Goal: Task Accomplishment & Management: Complete application form

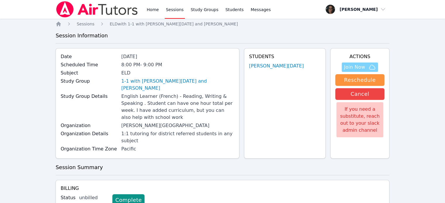
click at [366, 64] on span "Join Now" at bounding box center [360, 67] width 32 height 7
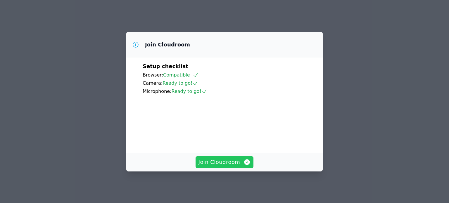
click at [238, 161] on span "Join Cloudroom" at bounding box center [224, 162] width 52 height 8
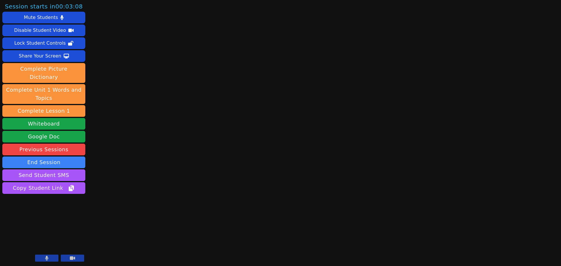
click at [46, 203] on icon at bounding box center [46, 258] width 3 height 5
click at [73, 203] on icon at bounding box center [72, 259] width 5 height 4
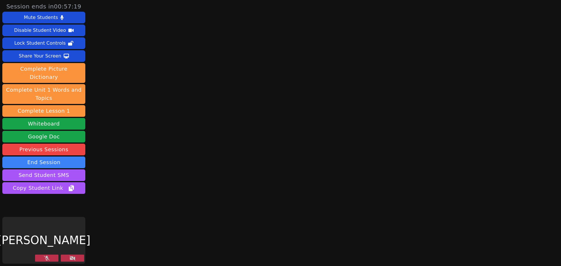
click at [50, 203] on button at bounding box center [46, 258] width 23 height 7
click at [70, 203] on icon at bounding box center [73, 258] width 6 height 5
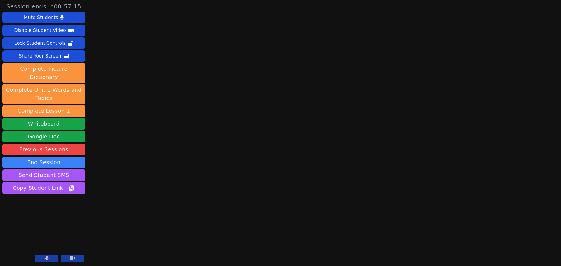
click at [50, 203] on button at bounding box center [46, 258] width 23 height 7
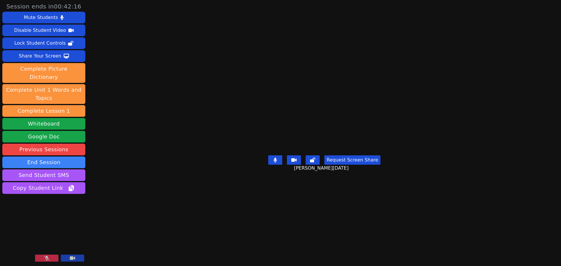
click at [53, 203] on button at bounding box center [46, 258] width 23 height 7
click at [66, 52] on button "Share Your Screen" at bounding box center [43, 56] width 83 height 12
click at [62, 53] on button "Share Your Screen" at bounding box center [43, 56] width 83 height 12
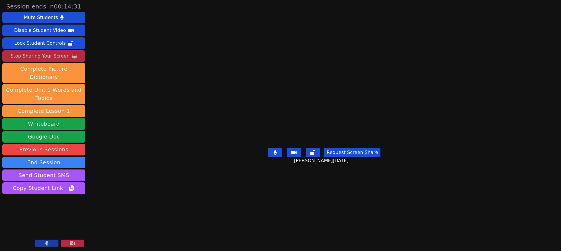
click at [54, 55] on div "Stop Sharing Your Screen" at bounding box center [40, 55] width 59 height 9
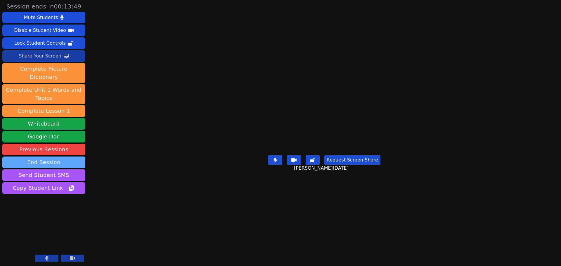
click at [71, 157] on button "End Session" at bounding box center [43, 163] width 83 height 12
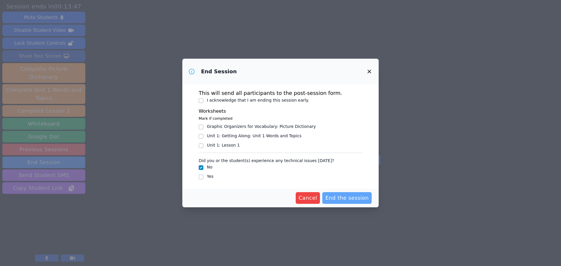
click at [343, 202] on span "End the session" at bounding box center [347, 198] width 44 height 8
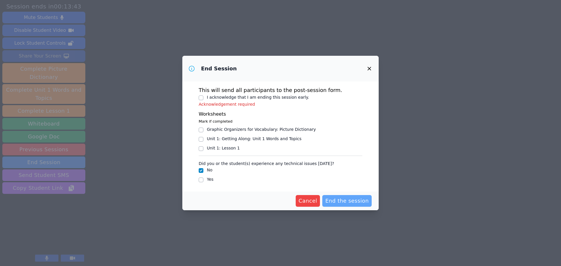
click at [340, 198] on span "End the session" at bounding box center [347, 201] width 44 height 8
click at [316, 200] on span "Cancel" at bounding box center [308, 201] width 19 height 8
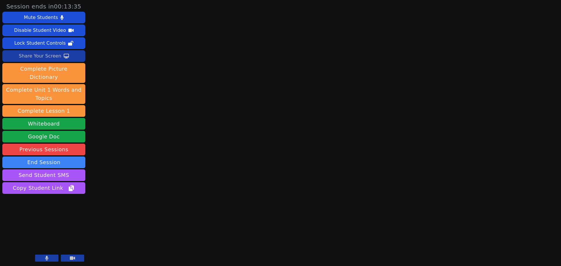
click at [48, 203] on button at bounding box center [46, 258] width 23 height 7
click at [73, 203] on icon at bounding box center [72, 259] width 5 height 4
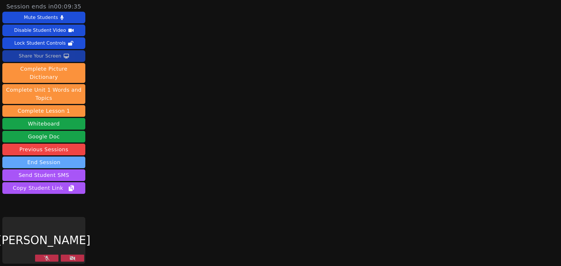
click at [53, 157] on button "End Session" at bounding box center [43, 163] width 83 height 12
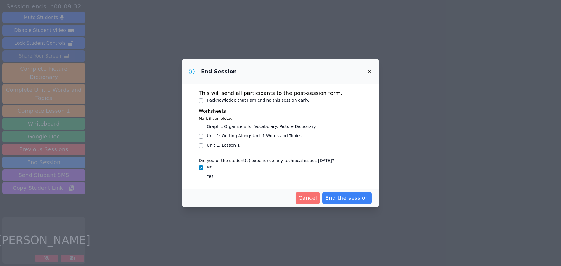
click at [305, 197] on span "Cancel" at bounding box center [308, 198] width 19 height 8
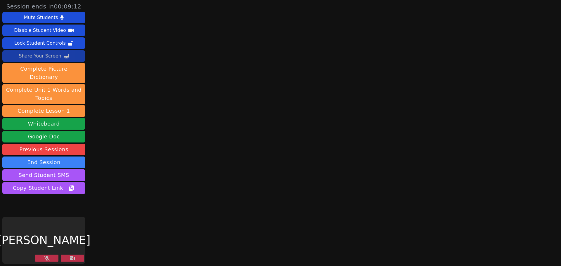
click at [69, 203] on button at bounding box center [72, 258] width 23 height 7
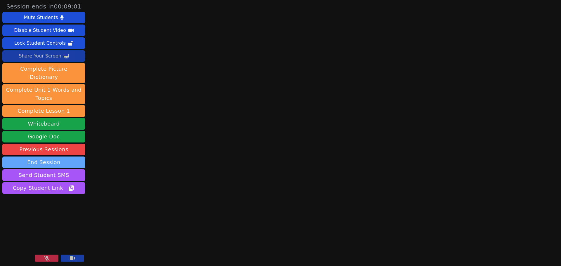
click at [57, 157] on button "End Session" at bounding box center [43, 163] width 83 height 12
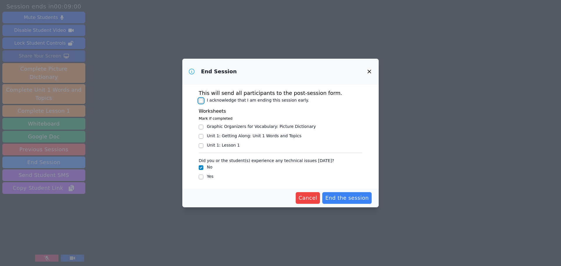
click at [201, 101] on input "I acknowledge that I am ending this session early." at bounding box center [201, 101] width 5 height 5
checkbox input "true"
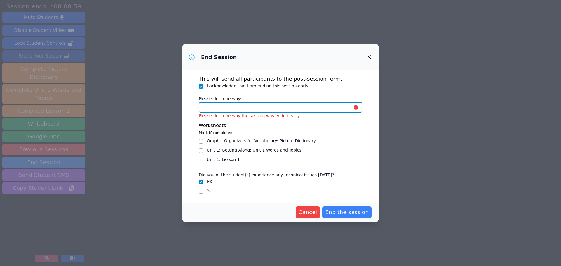
click at [231, 105] on input "Please describe why:" at bounding box center [281, 107] width 164 height 11
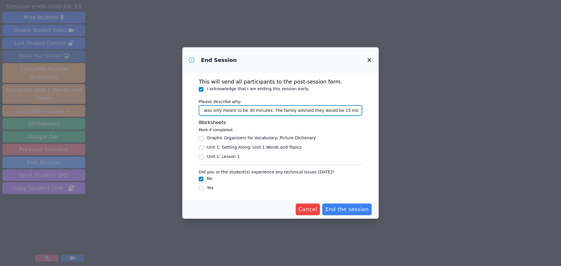
scroll to position [0, 90]
type input "The session was scheduled for an hour, but was only meant to be 30 minutes. The…"
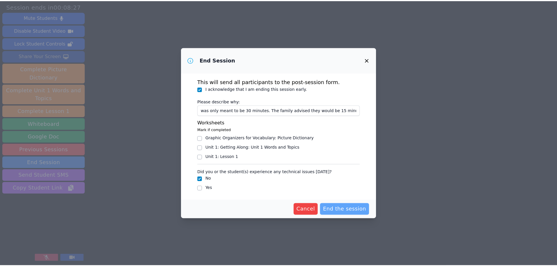
scroll to position [0, 0]
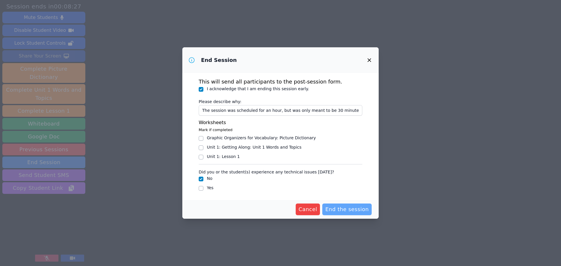
click at [333, 203] on span "End the session" at bounding box center [347, 210] width 44 height 8
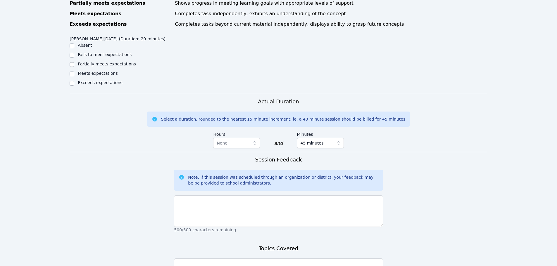
scroll to position [275, 0]
click at [303, 139] on span "45 minutes" at bounding box center [312, 142] width 23 height 7
click at [311, 174] on span "30 minutes" at bounding box center [312, 177] width 23 height 6
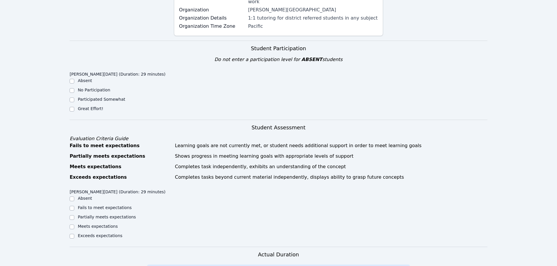
scroll to position [121, 0]
click at [69, 102] on div "Home Sessions Study Groups Students Messages Open user menu Mayra Jones Open ma…" at bounding box center [278, 188] width 557 height 619
click at [71, 108] on input "Great Effort!" at bounding box center [72, 110] width 5 height 5
checkbox input "true"
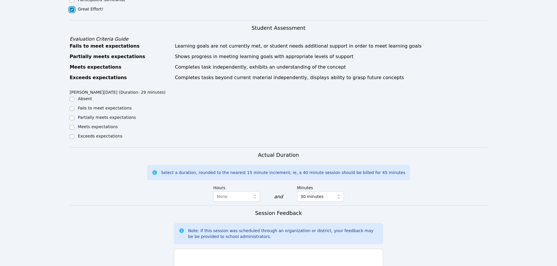
scroll to position [222, 0]
click at [71, 134] on input "Exceeds expectations" at bounding box center [72, 136] width 5 height 5
checkbox input "true"
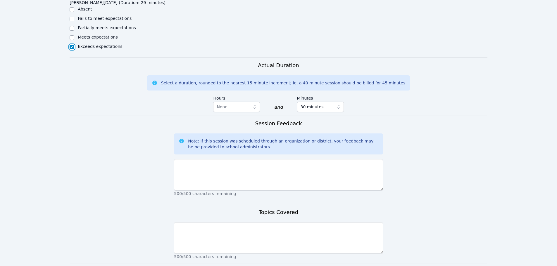
scroll to position [346, 0]
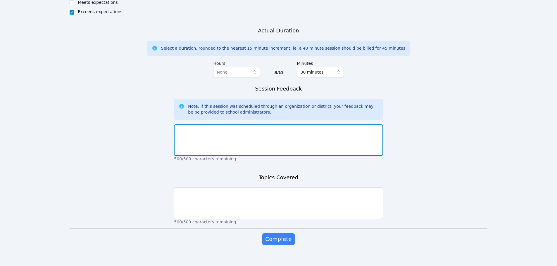
click at [220, 125] on textarea at bounding box center [278, 141] width 209 height 32
click at [220, 125] on textarea "N" at bounding box center [278, 141] width 209 height 32
type textarea "No technical difficulties, however the family is struggling to use the whiteboa…"
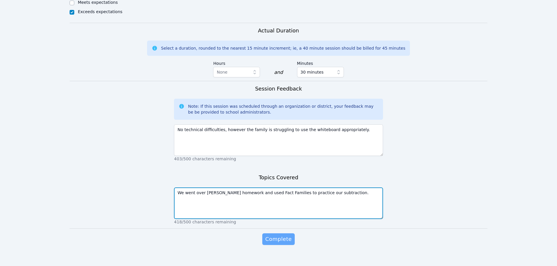
type textarea "We went over Nolan's homework and used Fact Families to practice our subtractio…"
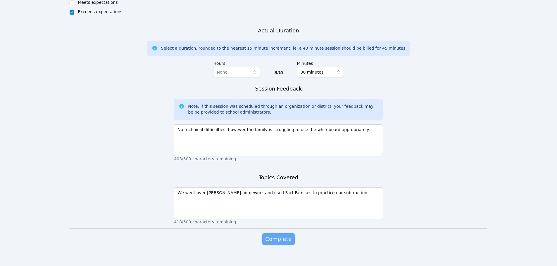
click at [279, 203] on span "Complete" at bounding box center [278, 239] width 26 height 8
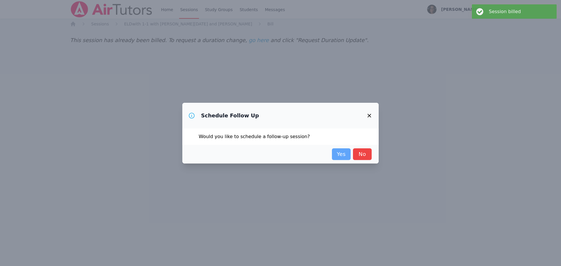
click at [343, 153] on link "Yes" at bounding box center [341, 155] width 19 height 12
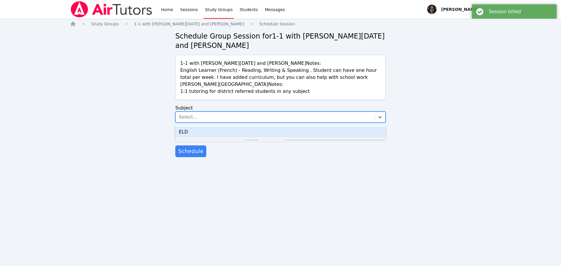
click at [281, 121] on div "Select..." at bounding box center [275, 117] width 199 height 11
click at [276, 134] on div "ELD" at bounding box center [280, 132] width 210 height 12
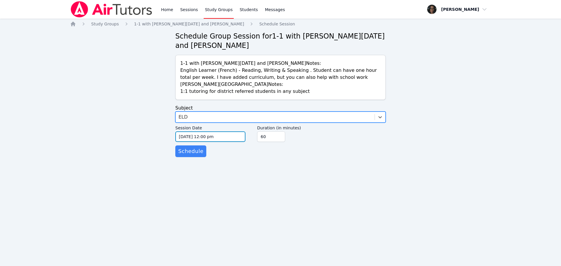
click at [217, 139] on input "09/22/2025 12:00 pm" at bounding box center [210, 137] width 70 height 11
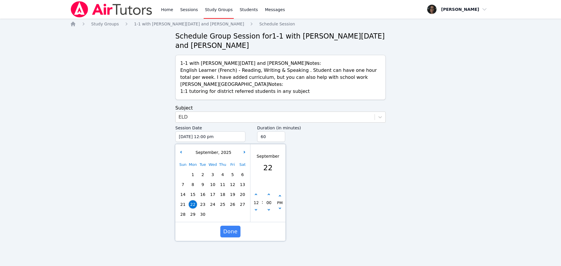
click at [223, 203] on span "25" at bounding box center [223, 205] width 8 height 8
click at [256, 203] on button "button" at bounding box center [256, 211] width 6 height 6
type input "09/25/2025 11:00 am"
type input "11"
click at [256, 203] on button "button" at bounding box center [256, 211] width 6 height 6
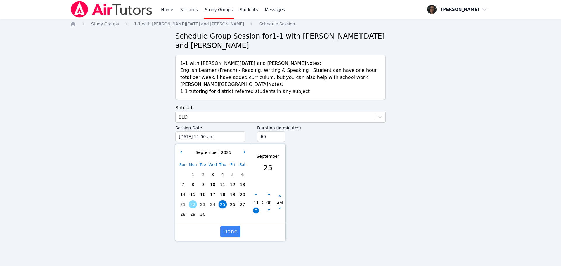
type input "09/25/2025 10:00 am"
type input "10"
click at [256, 203] on button "button" at bounding box center [256, 211] width 6 height 6
type input "09/25/2025 09:00 am"
type input "09"
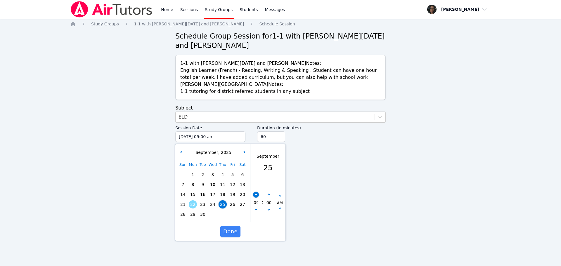
click at [255, 197] on button "button" at bounding box center [256, 195] width 6 height 6
type input "09/25/2025 10:00 am"
type input "10"
click at [255, 197] on button "button" at bounding box center [256, 195] width 6 height 6
type input "09/25/2025 11:00 am"
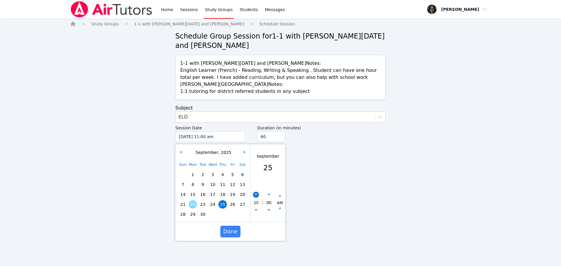
type input "11"
click at [255, 197] on button "button" at bounding box center [256, 195] width 6 height 6
type input "09/25/2025 12:00 pm"
type input "12"
click at [256, 197] on button "button" at bounding box center [256, 195] width 6 height 6
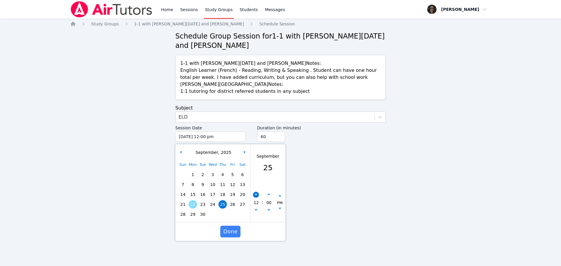
type input "09/25/2025 01:00 pm"
type input "01"
click at [257, 194] on icon "button" at bounding box center [256, 195] width 2 height 2
type input "09/25/2025 02:00 pm"
type input "02"
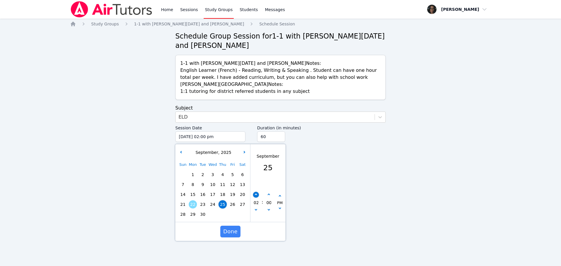
click at [257, 193] on button "button" at bounding box center [256, 195] width 6 height 6
type input "09/25/2025 03:00 pm"
type input "03"
click at [257, 193] on button "button" at bounding box center [256, 195] width 6 height 6
type input "09/25/2025 04:00 pm"
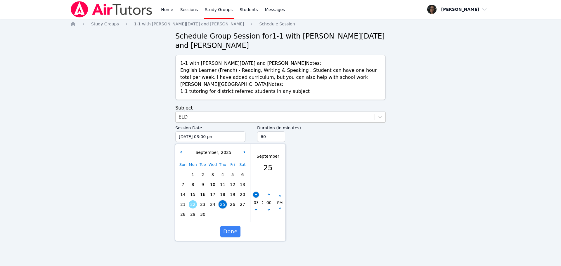
type input "04"
click at [257, 193] on button "button" at bounding box center [256, 195] width 6 height 6
type input "09/25/2025 05:00 pm"
type input "05"
click at [257, 193] on button "button" at bounding box center [256, 195] width 6 height 6
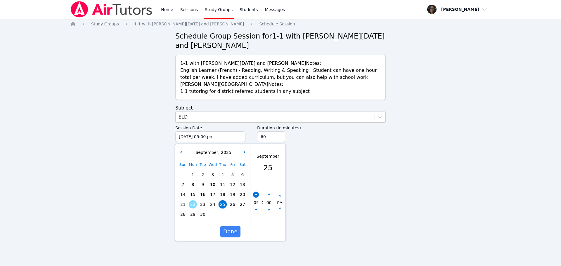
type input "09/25/2025 06:00 pm"
type input "06"
click at [257, 193] on button "button" at bounding box center [256, 195] width 6 height 6
type input "09/25/2025 07:00 pm"
type input "07"
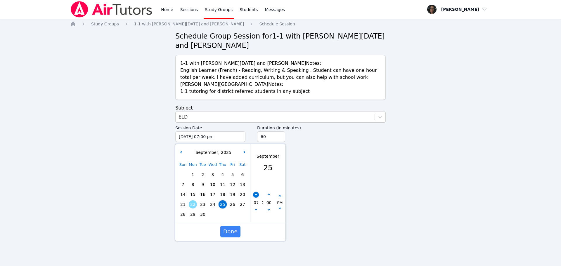
click at [257, 193] on button "button" at bounding box center [256, 195] width 6 height 6
type input "09/25/2025 08:00 pm"
type input "08"
click at [302, 156] on form "Subject ELD Session Date 09/25/2025 08:00 pm 9/25/2025 8:00 pm September , 2025…" at bounding box center [280, 131] width 210 height 53
click at [275, 139] on input "60" at bounding box center [271, 137] width 28 height 11
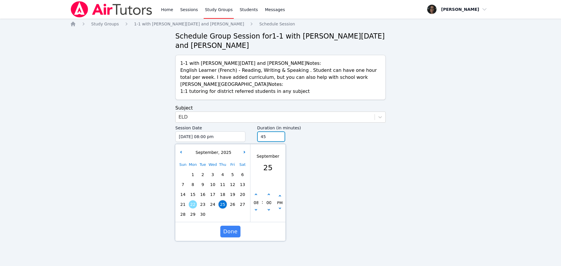
click at [280, 139] on input "45" at bounding box center [271, 137] width 28 height 11
type input "30"
click at [280, 138] on input "30" at bounding box center [271, 137] width 28 height 11
click at [235, 203] on span "Done" at bounding box center [230, 232] width 14 height 8
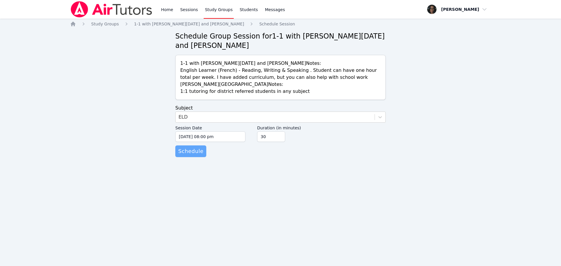
click at [196, 153] on span "Schedule" at bounding box center [190, 151] width 25 height 8
